Goal: Information Seeking & Learning: Learn about a topic

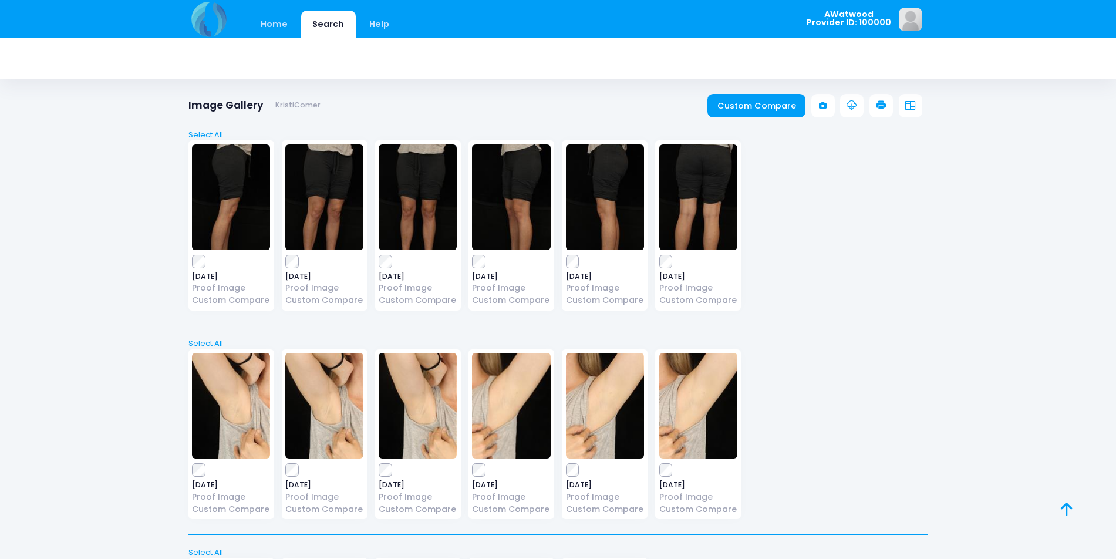
scroll to position [233, 0]
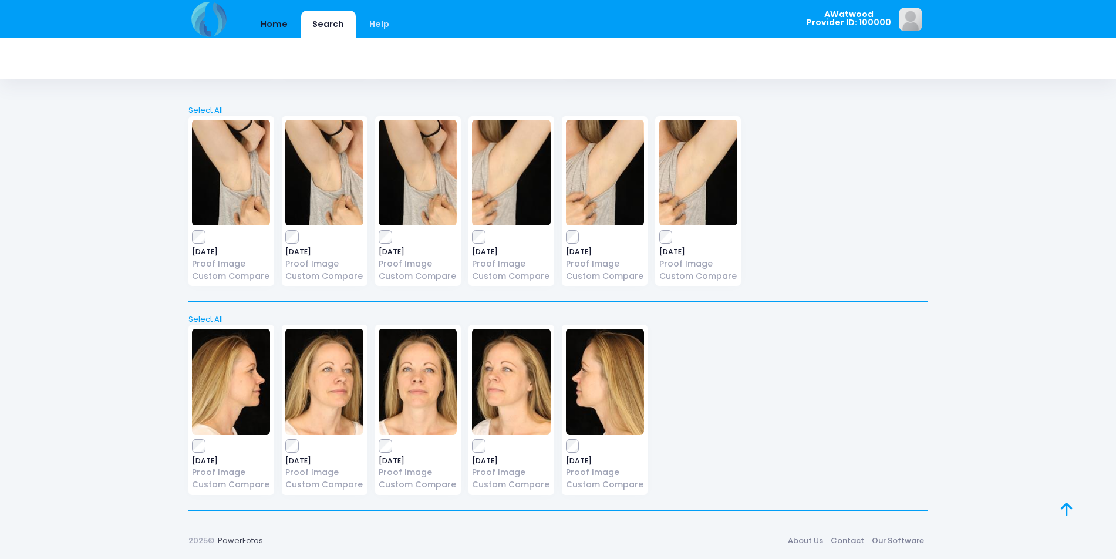
click at [278, 17] on link "Home" at bounding box center [275, 25] width 50 height 28
click at [282, 26] on link "Home" at bounding box center [275, 25] width 50 height 28
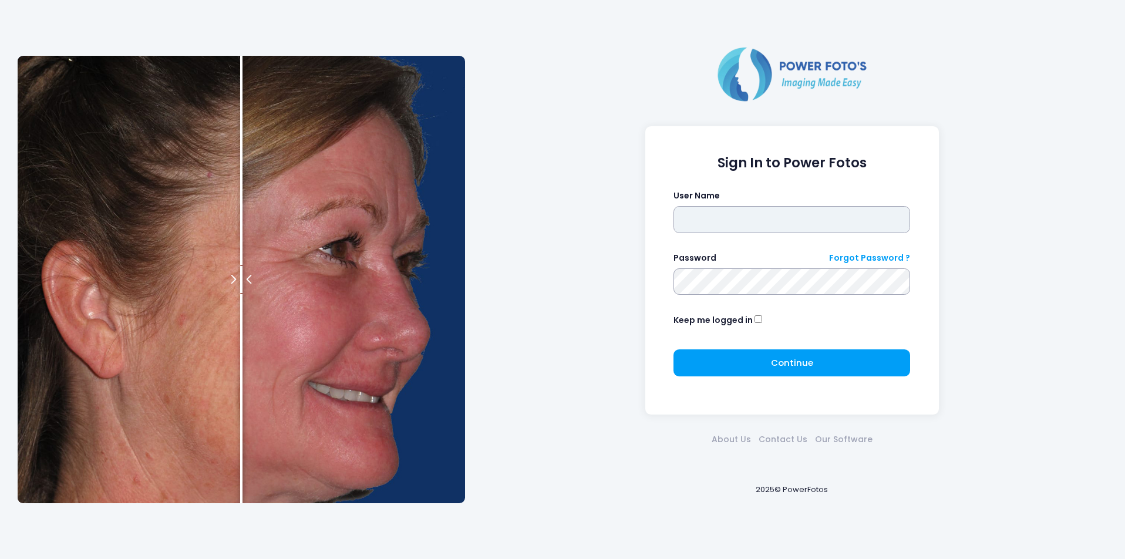
click at [692, 218] on input "text" at bounding box center [791, 219] width 237 height 27
type input "********"
click button "submit" at bounding box center [0, 0] width 0 height 0
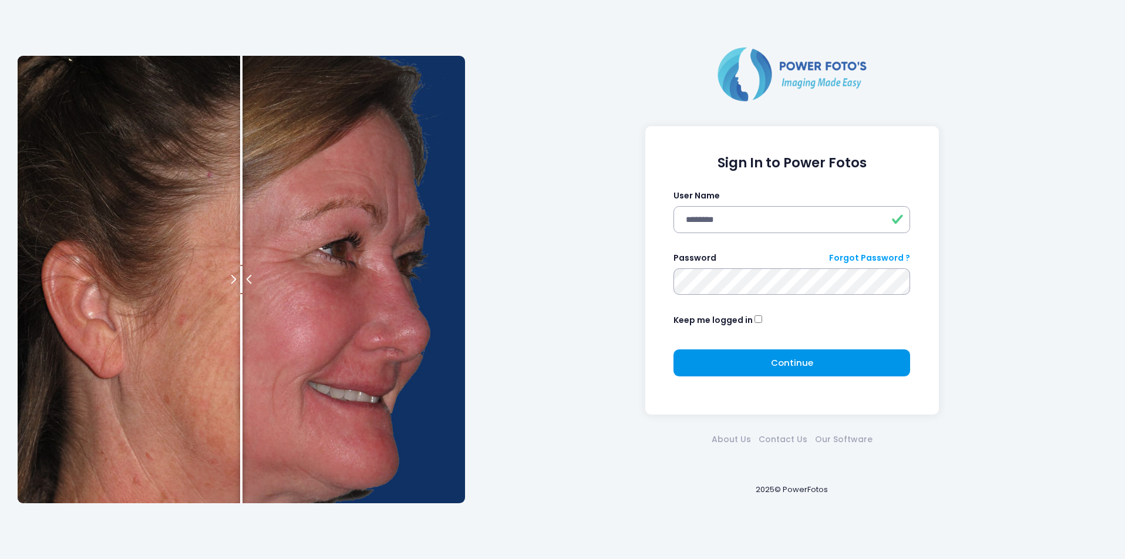
click at [747, 368] on button "Continue Please wait..." at bounding box center [791, 362] width 237 height 27
click at [788, 366] on span "Please wait..." at bounding box center [791, 362] width 69 height 13
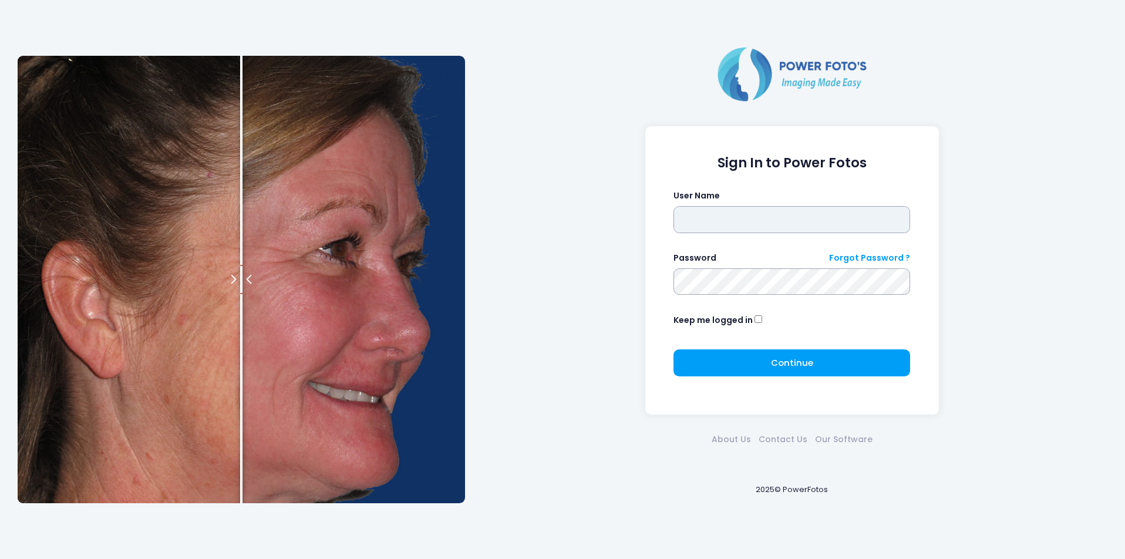
click at [692, 221] on input "text" at bounding box center [791, 219] width 237 height 27
type input "********"
click button "submit" at bounding box center [0, 0] width 0 height 0
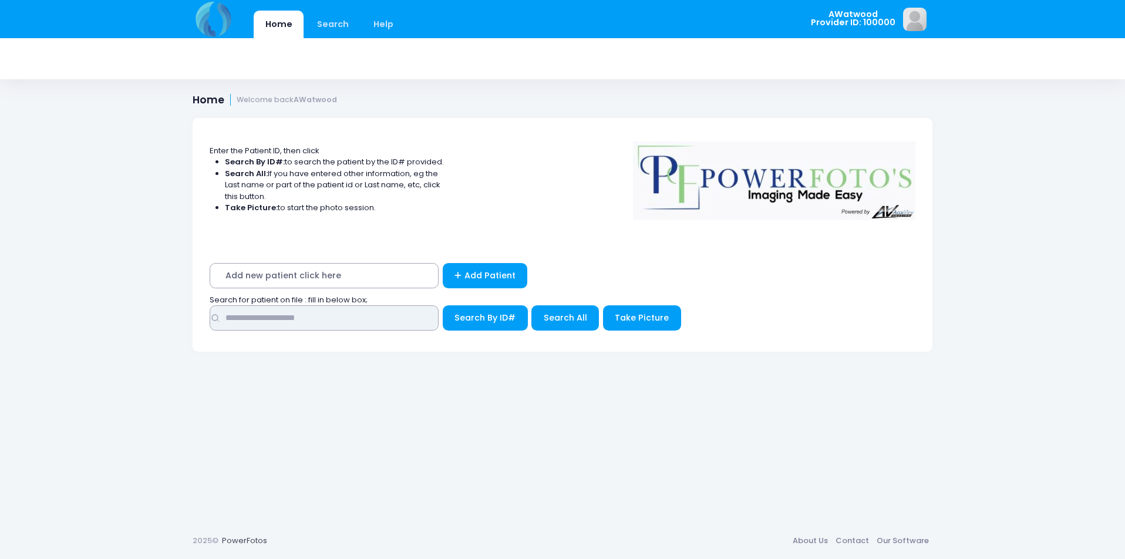
click at [340, 311] on input "text" at bounding box center [324, 317] width 229 height 25
type input "*****"
click at [562, 325] on button "Search All" at bounding box center [565, 317] width 68 height 25
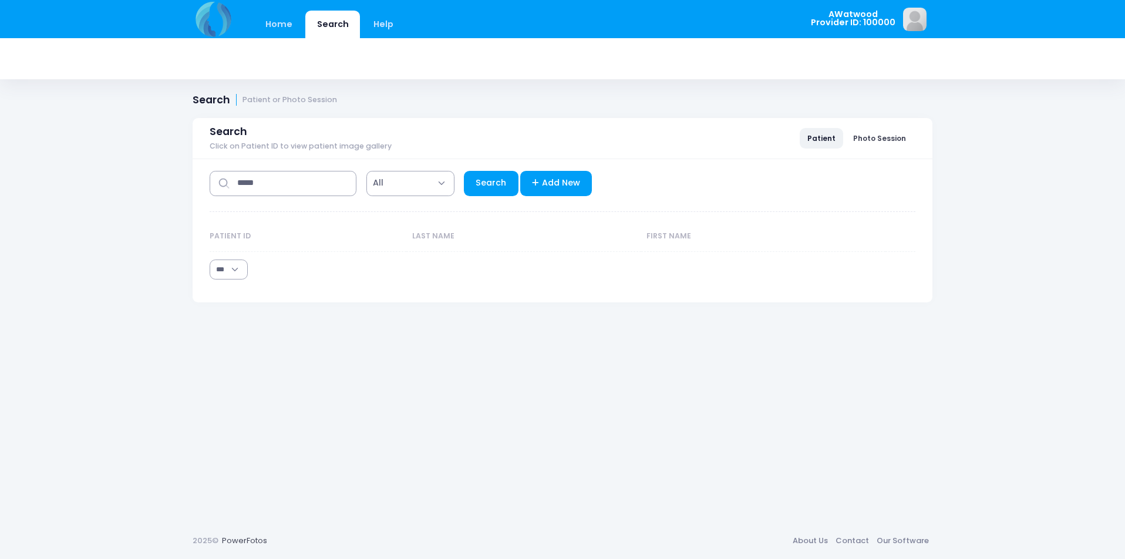
select select "***"
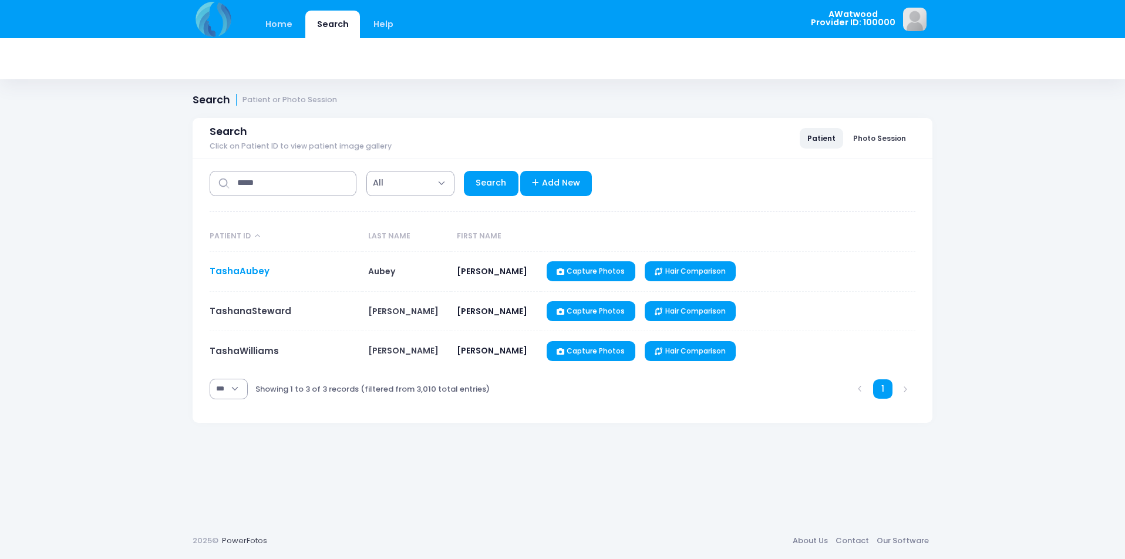
click at [251, 274] on link "TashaAubey" at bounding box center [240, 271] width 60 height 12
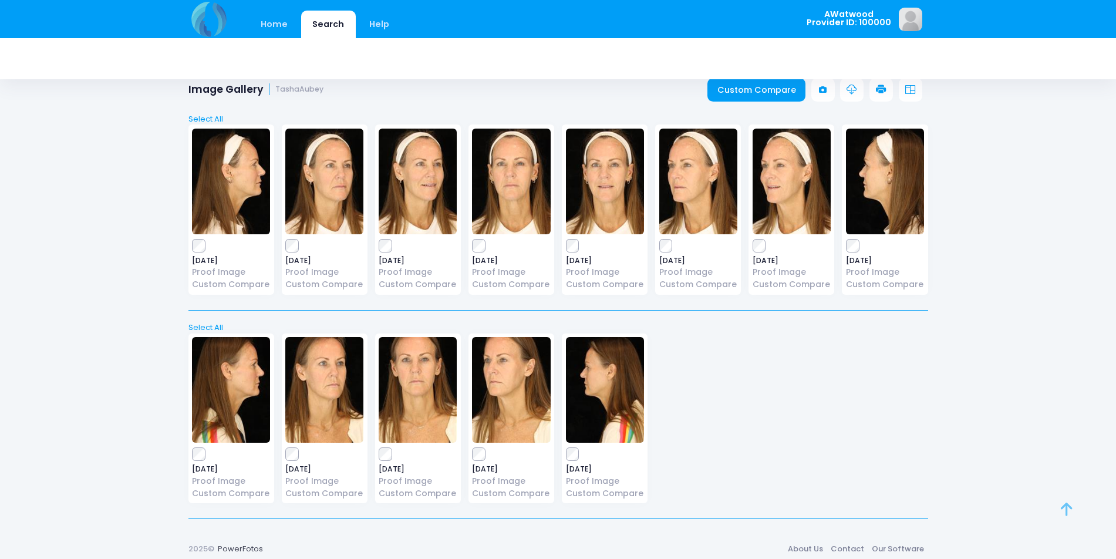
scroll to position [24, 0]
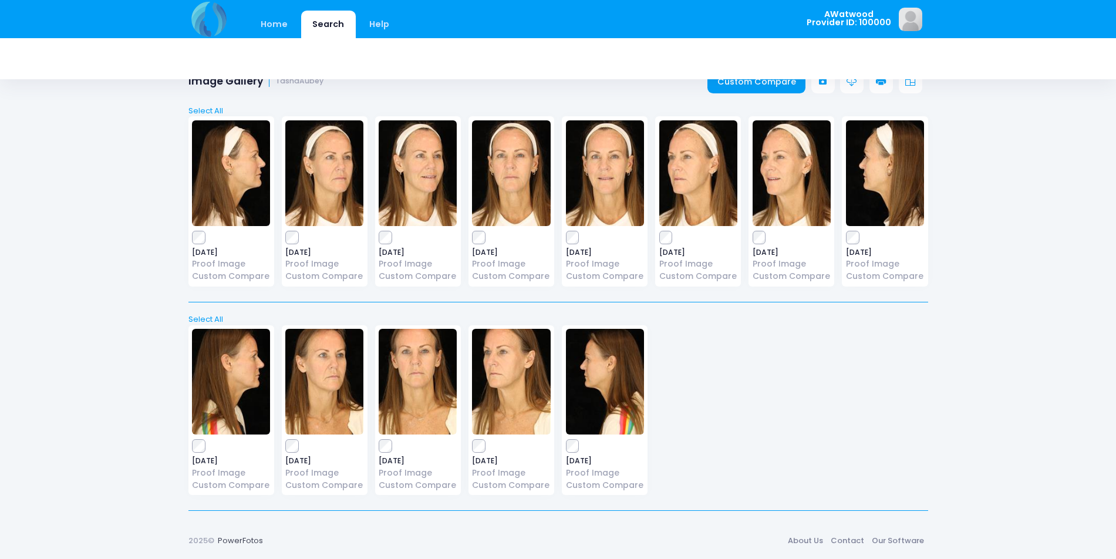
click at [336, 396] on img at bounding box center [324, 382] width 78 height 106
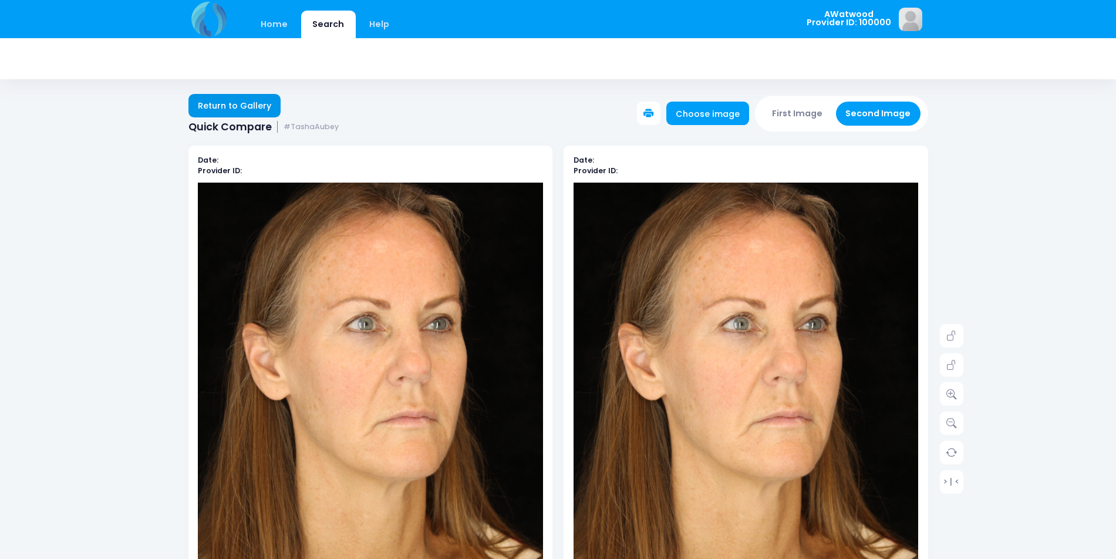
click at [195, 102] on link "Return to Gallery" at bounding box center [234, 105] width 93 height 23
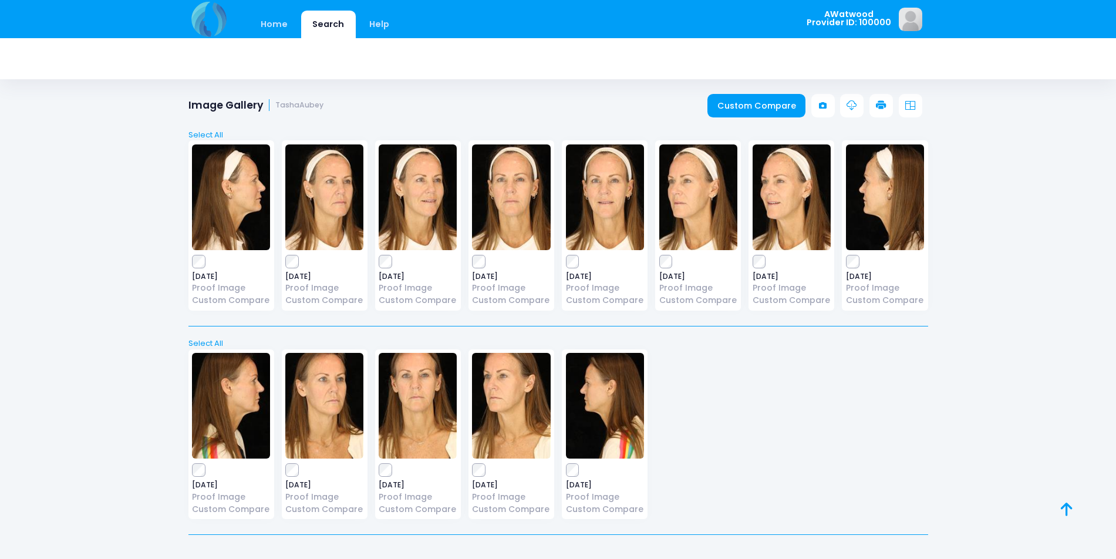
click at [419, 420] on img at bounding box center [418, 406] width 78 height 106
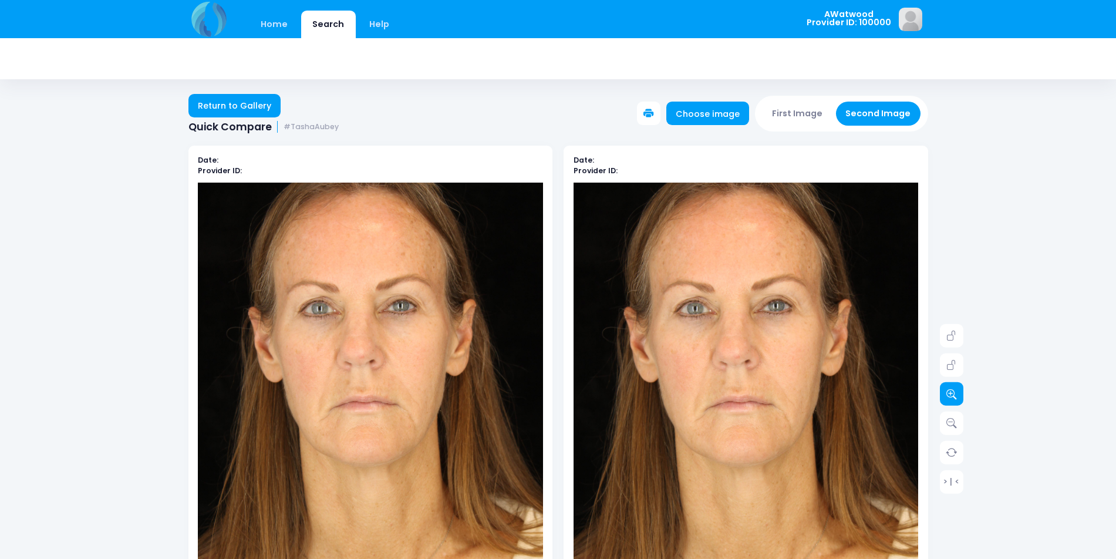
click at [950, 392] on icon at bounding box center [952, 394] width 11 height 11
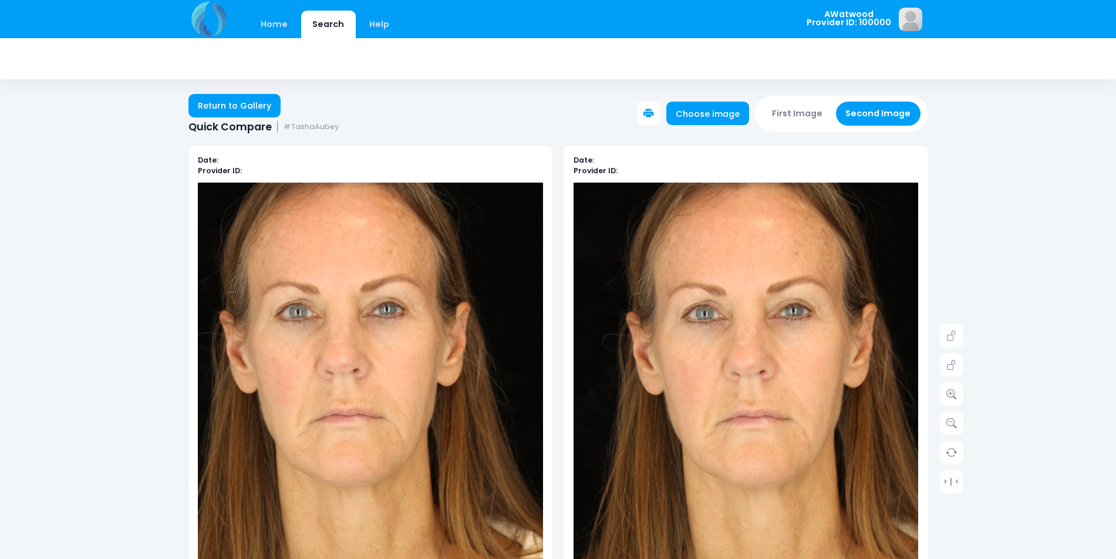
click at [701, 234] on img at bounding box center [761, 460] width 380 height 570
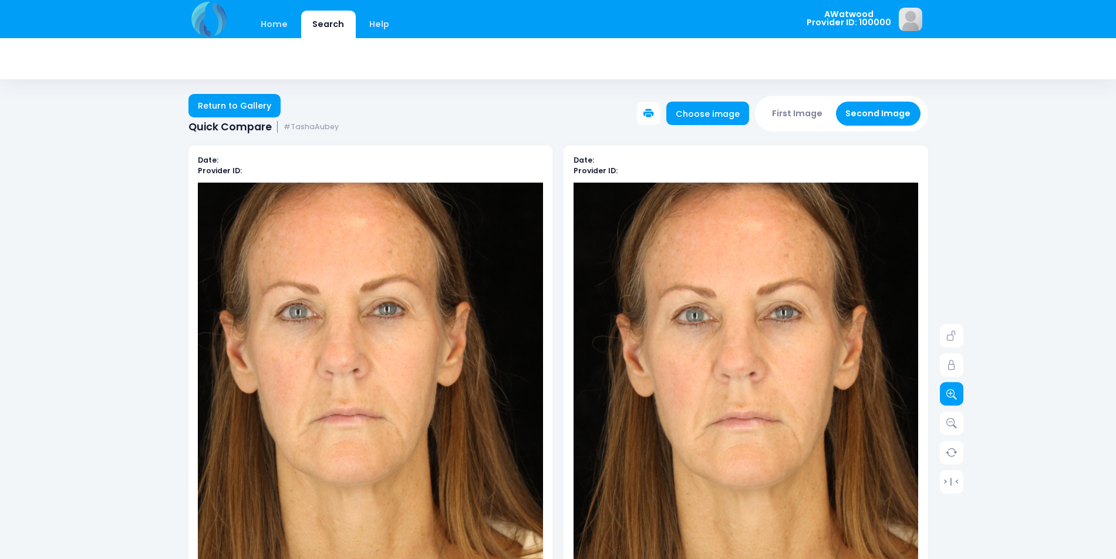
click at [959, 395] on link at bounding box center [951, 393] width 23 height 23
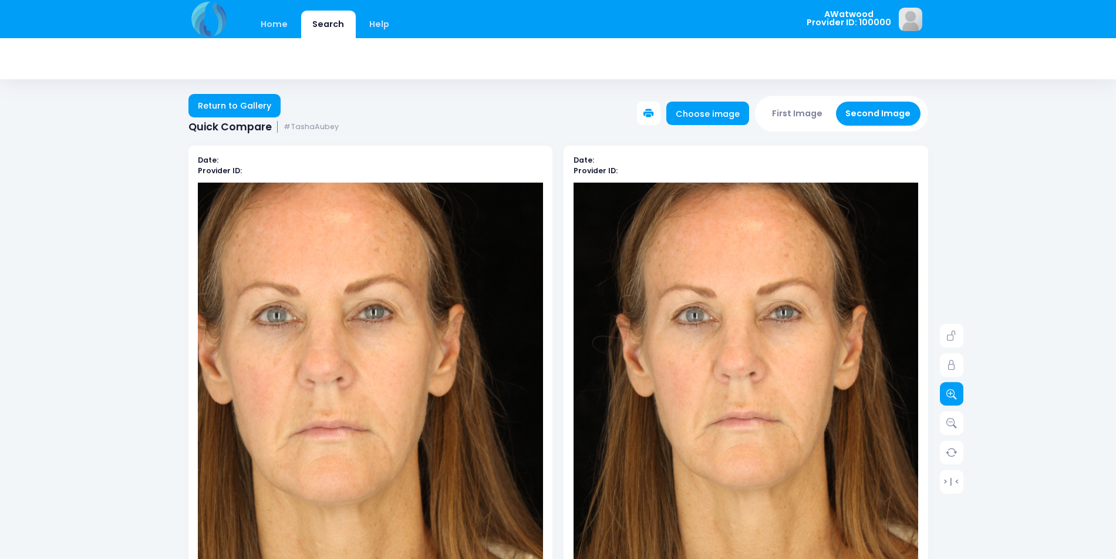
click at [958, 395] on link at bounding box center [951, 393] width 23 height 23
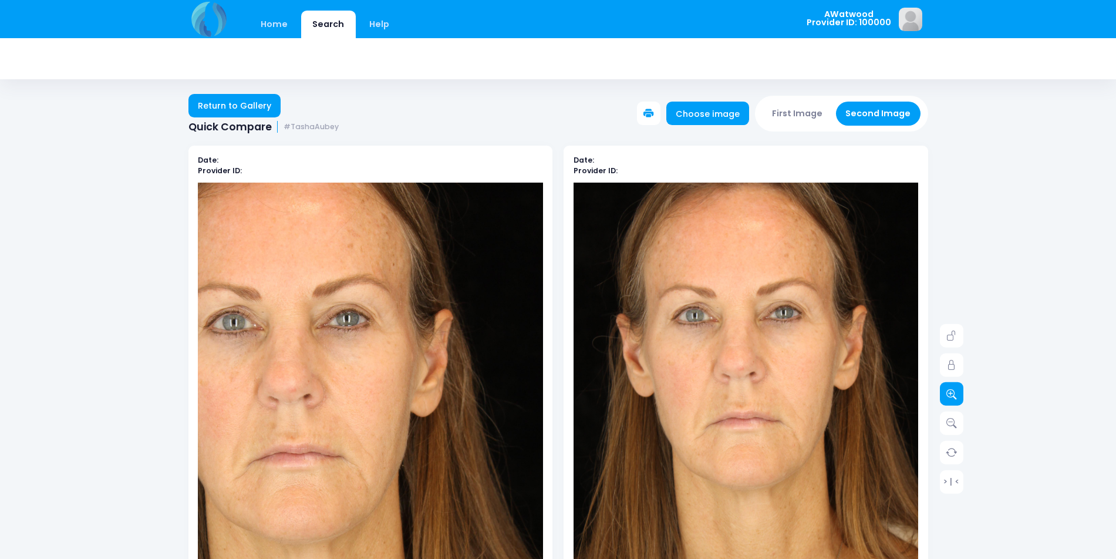
click at [958, 395] on link at bounding box center [951, 393] width 23 height 23
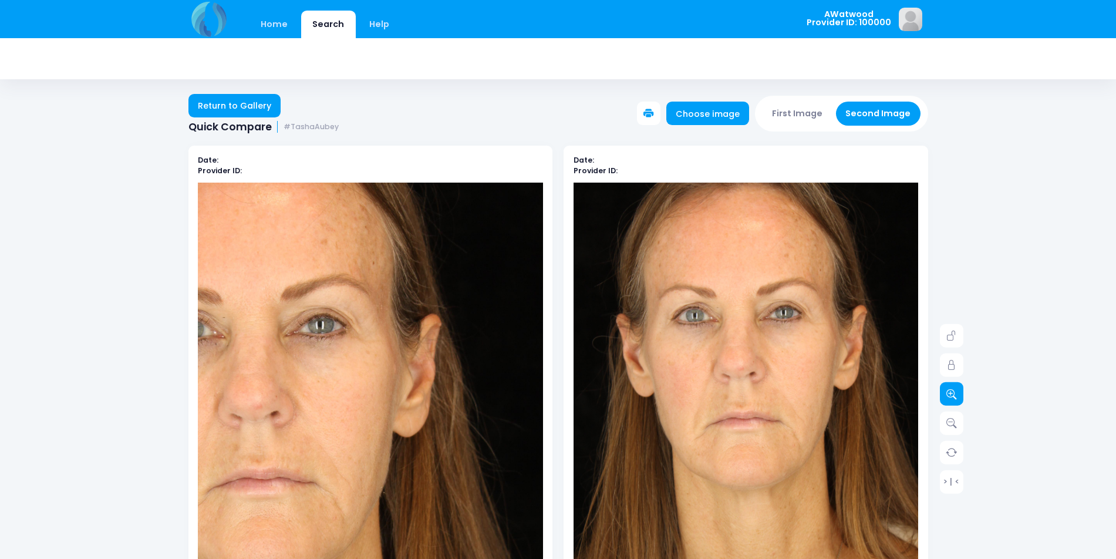
click at [958, 395] on link at bounding box center [951, 393] width 23 height 23
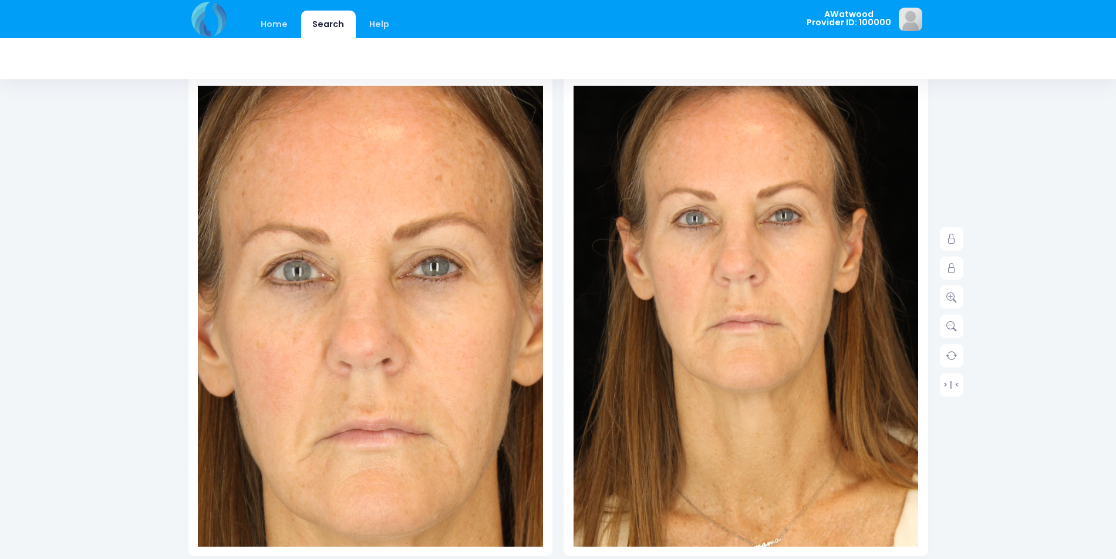
scroll to position [117, 0]
